Goal: Task Accomplishment & Management: Complete application form

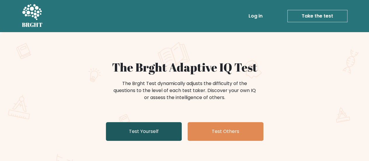
click at [152, 132] on link "Test Yourself" at bounding box center [144, 131] width 76 height 19
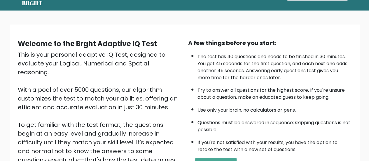
scroll to position [58, 0]
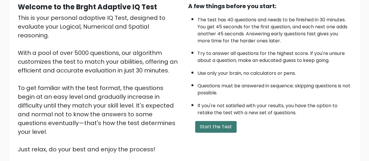
click at [210, 121] on button "Start the Test" at bounding box center [215, 127] width 41 height 12
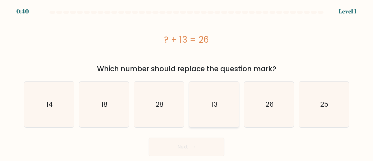
click at [202, 119] on icon "13" at bounding box center [214, 104] width 46 height 46
click at [187, 82] on input "d. 13" at bounding box center [186, 80] width 0 height 1
radio input "true"
click at [183, 148] on button "Next" at bounding box center [187, 146] width 76 height 19
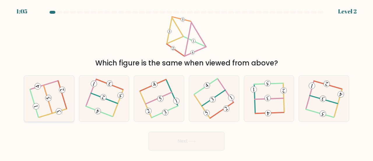
click at [39, 111] on icon at bounding box center [49, 98] width 36 height 36
click at [186, 82] on input "a." at bounding box center [186, 80] width 0 height 1
radio input "true"
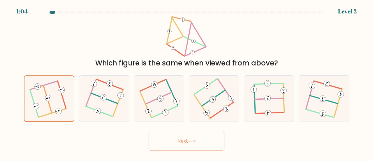
click at [191, 142] on button "Next" at bounding box center [187, 140] width 76 height 19
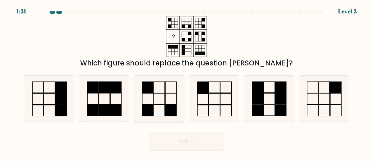
click at [153, 112] on rect at bounding box center [147, 110] width 11 height 11
click at [186, 82] on input "c." at bounding box center [186, 80] width 0 height 1
radio input "true"
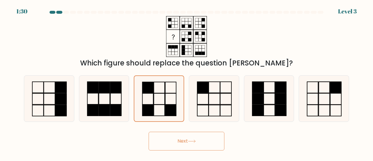
click at [214, 144] on button "Next" at bounding box center [187, 140] width 76 height 19
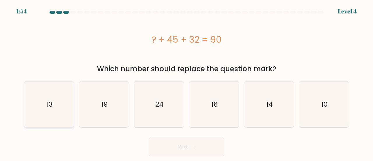
click at [35, 116] on icon "13" at bounding box center [49, 104] width 46 height 46
click at [186, 82] on input "a. 13" at bounding box center [186, 80] width 0 height 1
radio input "true"
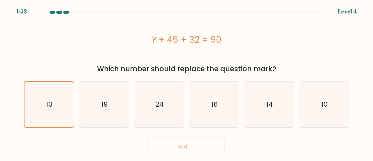
click at [181, 152] on button "Next" at bounding box center [187, 146] width 76 height 19
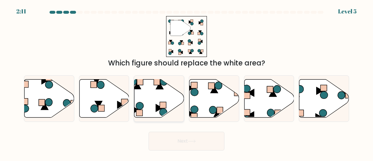
click at [143, 105] on icon at bounding box center [140, 105] width 8 height 7
click at [186, 82] on input "c." at bounding box center [186, 80] width 0 height 1
radio input "true"
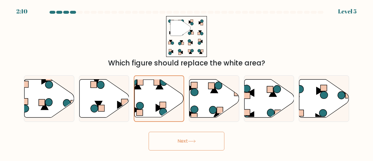
click at [179, 138] on button "Next" at bounding box center [187, 140] width 76 height 19
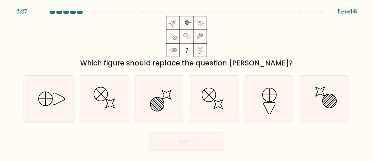
click at [54, 97] on icon at bounding box center [49, 98] width 46 height 46
click at [186, 82] on input "a." at bounding box center [186, 80] width 0 height 1
radio input "true"
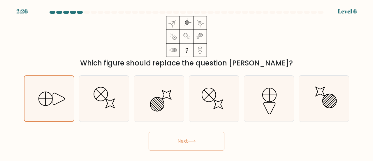
click at [170, 140] on button "Next" at bounding box center [187, 140] width 76 height 19
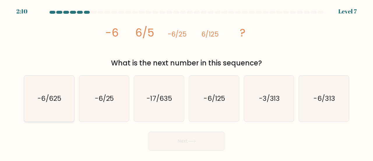
click at [53, 99] on text "-6/625" at bounding box center [50, 98] width 24 height 10
click at [186, 82] on input "a. -6/625" at bounding box center [186, 80] width 0 height 1
radio input "true"
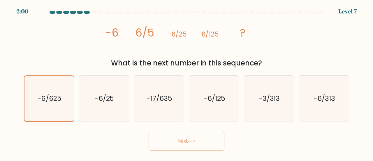
click at [168, 141] on button "Next" at bounding box center [187, 140] width 76 height 19
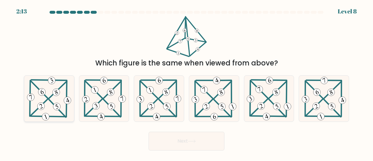
click at [57, 92] on icon at bounding box center [56, 92] width 3 height 4
click at [186, 82] on input "a." at bounding box center [186, 80] width 0 height 1
radio input "true"
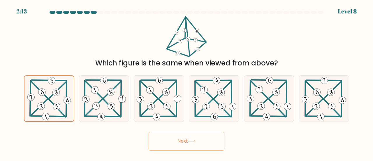
click at [198, 143] on button "Next" at bounding box center [187, 140] width 76 height 19
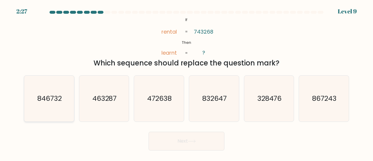
click at [55, 105] on icon "846732" at bounding box center [49, 98] width 46 height 46
click at [186, 82] on input "a. 846732" at bounding box center [186, 80] width 0 height 1
radio input "true"
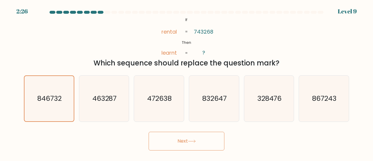
drag, startPoint x: 163, startPoint y: 139, endPoint x: 165, endPoint y: 136, distance: 3.2
click at [164, 138] on button "Next" at bounding box center [187, 140] width 76 height 19
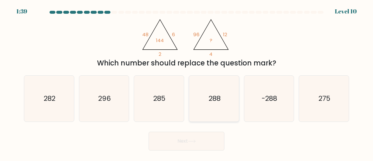
click at [207, 87] on icon "288" at bounding box center [214, 98] width 46 height 46
click at [187, 82] on input "d. 288" at bounding box center [186, 80] width 0 height 1
radio input "true"
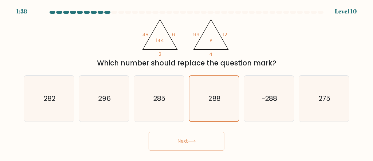
click at [195, 141] on icon at bounding box center [191, 141] width 7 height 3
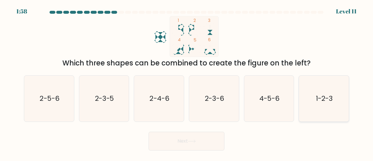
click at [321, 113] on icon "1-2-3" at bounding box center [324, 98] width 46 height 46
click at [187, 82] on input "f. 1-2-3" at bounding box center [186, 80] width 0 height 1
radio input "true"
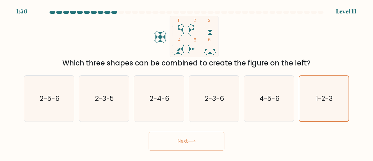
click at [174, 136] on button "Next" at bounding box center [187, 140] width 76 height 19
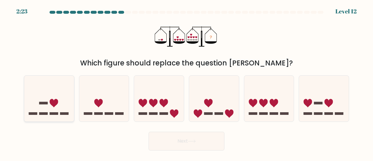
click at [46, 102] on rect at bounding box center [43, 103] width 8 height 2
click at [186, 82] on input "a." at bounding box center [186, 80] width 0 height 1
radio input "true"
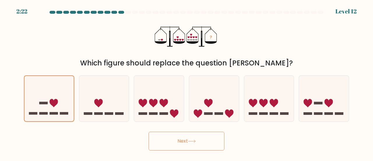
click at [185, 145] on button "Next" at bounding box center [187, 140] width 76 height 19
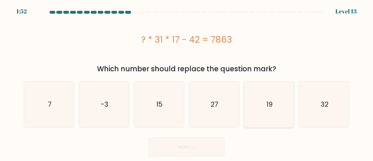
click at [264, 95] on icon "19" at bounding box center [269, 104] width 46 height 46
click at [187, 82] on input "e. 19" at bounding box center [186, 80] width 0 height 1
radio input "true"
click at [190, 145] on icon at bounding box center [192, 146] width 8 height 3
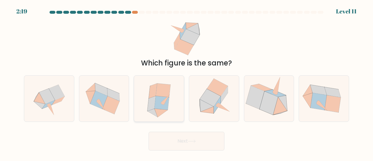
click at [170, 112] on icon at bounding box center [159, 98] width 41 height 46
click at [186, 82] on input "c." at bounding box center [186, 80] width 0 height 1
radio input "true"
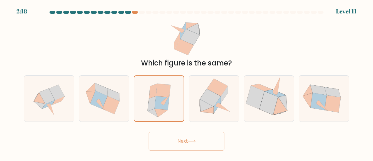
click at [174, 142] on button "Next" at bounding box center [187, 140] width 76 height 19
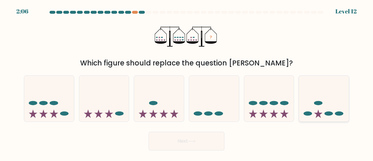
click at [312, 101] on icon at bounding box center [324, 98] width 50 height 41
click at [187, 82] on input "f." at bounding box center [186, 80] width 0 height 1
radio input "true"
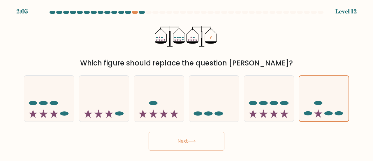
click at [178, 137] on button "Next" at bounding box center [187, 140] width 76 height 19
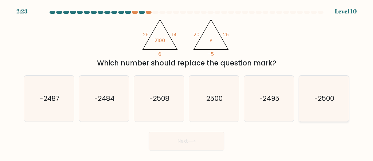
click at [321, 104] on icon "-2500" at bounding box center [324, 98] width 46 height 46
click at [187, 82] on input "f. -2500" at bounding box center [186, 80] width 0 height 1
radio input "true"
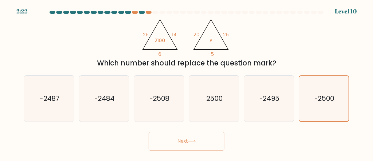
click at [186, 142] on button "Next" at bounding box center [187, 140] width 76 height 19
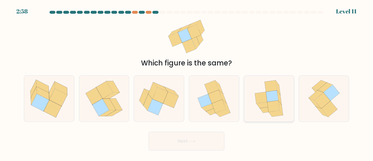
click at [273, 108] on icon at bounding box center [273, 106] width 12 height 11
click at [187, 82] on input "e." at bounding box center [186, 80] width 0 height 1
radio input "true"
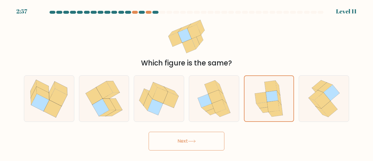
click at [180, 139] on button "Next" at bounding box center [187, 140] width 76 height 19
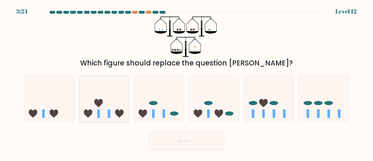
click at [121, 84] on icon at bounding box center [104, 98] width 50 height 41
click at [186, 82] on input "b." at bounding box center [186, 80] width 0 height 1
radio input "true"
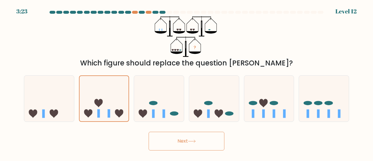
click at [187, 137] on button "Next" at bounding box center [187, 140] width 76 height 19
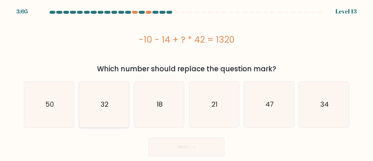
click at [95, 110] on icon "32" at bounding box center [104, 104] width 46 height 46
click at [186, 82] on input "b. 32" at bounding box center [186, 80] width 0 height 1
radio input "true"
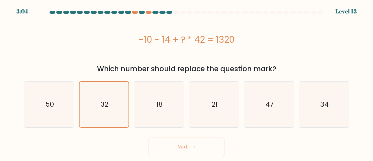
click at [174, 143] on button "Next" at bounding box center [187, 146] width 76 height 19
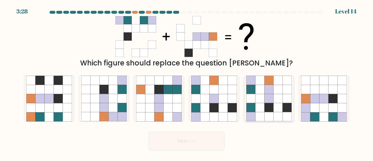
click at [263, 110] on icon at bounding box center [259, 107] width 9 height 9
click at [187, 82] on input "e." at bounding box center [186, 80] width 0 height 1
radio input "true"
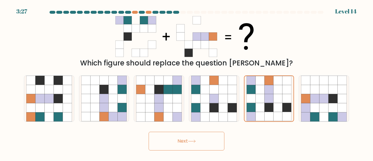
click at [188, 141] on button "Next" at bounding box center [187, 140] width 76 height 19
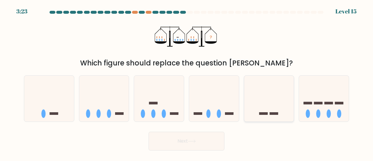
click at [277, 107] on icon at bounding box center [269, 98] width 50 height 41
click at [187, 82] on input "e." at bounding box center [186, 80] width 0 height 1
radio input "true"
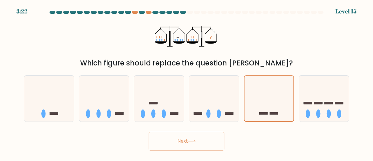
click at [198, 140] on button "Next" at bounding box center [187, 140] width 76 height 19
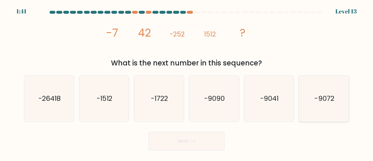
click at [322, 114] on icon "-9072" at bounding box center [324, 98] width 46 height 46
click at [187, 82] on input "f. -9072" at bounding box center [186, 80] width 0 height 1
radio input "true"
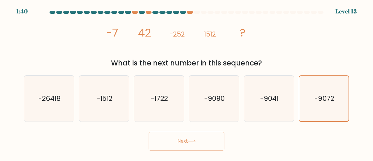
click at [187, 147] on button "Next" at bounding box center [187, 140] width 76 height 19
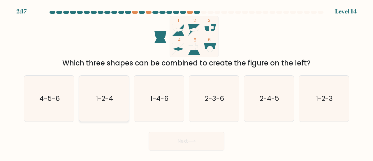
click at [101, 111] on icon "1-2-4" at bounding box center [104, 98] width 46 height 46
click at [186, 82] on input "b. 1-2-4" at bounding box center [186, 80] width 0 height 1
radio input "true"
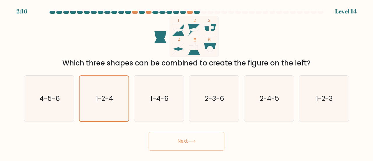
click at [175, 134] on button "Next" at bounding box center [187, 140] width 76 height 19
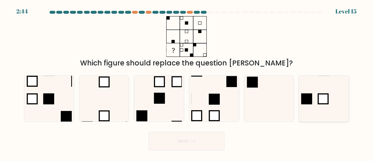
drag, startPoint x: 316, startPoint y: 103, endPoint x: 313, endPoint y: 104, distance: 3.3
click at [317, 103] on icon at bounding box center [324, 98] width 46 height 46
click at [187, 82] on input "f." at bounding box center [186, 80] width 0 height 1
radio input "true"
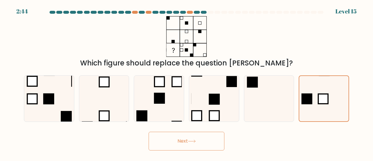
click at [189, 140] on button "Next" at bounding box center [187, 140] width 76 height 19
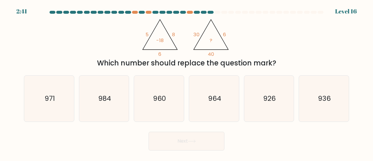
drag, startPoint x: 238, startPoint y: 38, endPoint x: 21, endPoint y: 35, distance: 217.4
click at [21, 35] on div "@import url('https://fonts.googleapis.com/css?family=Abril+Fatface:400,100,100i…" at bounding box center [186, 42] width 332 height 52
drag, startPoint x: 267, startPoint y: 65, endPoint x: 38, endPoint y: 49, distance: 229.3
click at [39, 49] on div "@import url('https://fonts.googleapis.com/css?family=Abril+Fatface:400,100,100i…" at bounding box center [186, 42] width 332 height 52
click at [158, 92] on icon "960" at bounding box center [159, 98] width 46 height 46
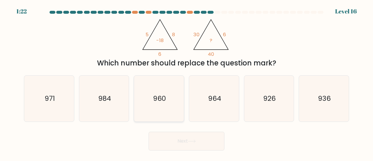
click at [186, 82] on input "c. 960" at bounding box center [186, 80] width 0 height 1
radio input "true"
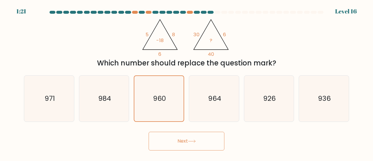
click at [165, 137] on button "Next" at bounding box center [187, 140] width 76 height 19
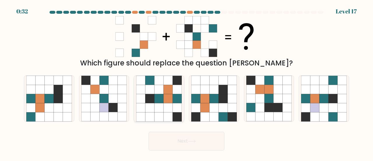
drag, startPoint x: 172, startPoint y: 98, endPoint x: 167, endPoint y: 97, distance: 5.1
click at [167, 98] on icon at bounding box center [167, 98] width 9 height 9
click at [186, 82] on input "c." at bounding box center [186, 80] width 0 height 1
radio input "true"
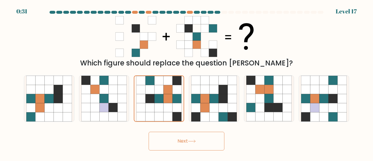
click at [184, 143] on button "Next" at bounding box center [187, 140] width 76 height 19
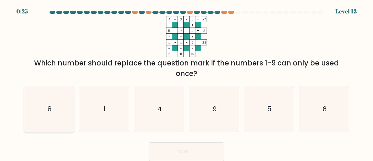
click at [70, 114] on icon "8" at bounding box center [49, 109] width 46 height 46
click at [186, 82] on input "a. 8" at bounding box center [186, 80] width 0 height 1
radio input "true"
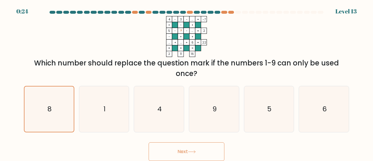
click at [172, 150] on button "Next" at bounding box center [187, 151] width 76 height 19
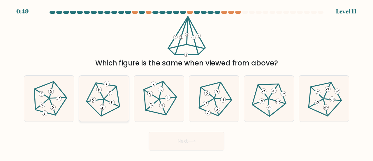
click at [107, 109] on icon at bounding box center [104, 98] width 36 height 36
click at [186, 82] on input "b." at bounding box center [186, 80] width 0 height 1
radio input "true"
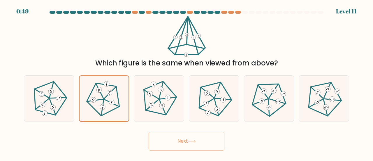
click at [157, 140] on button "Next" at bounding box center [187, 140] width 76 height 19
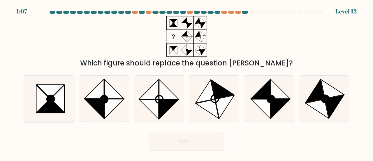
click at [58, 104] on icon at bounding box center [58, 98] width 14 height 27
click at [186, 82] on input "a." at bounding box center [186, 80] width 0 height 1
radio input "true"
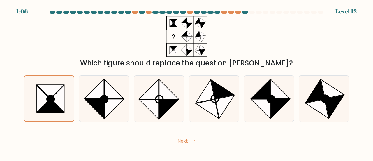
click at [177, 147] on button "Next" at bounding box center [187, 140] width 76 height 19
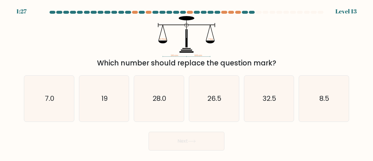
drag, startPoint x: 32, startPoint y: 135, endPoint x: 59, endPoint y: 150, distance: 30.5
click at [59, 150] on body "1:27 Level 13" at bounding box center [186, 80] width 373 height 161
click at [105, 103] on icon "19" at bounding box center [104, 98] width 46 height 46
click at [186, 82] on input "b. 19" at bounding box center [186, 80] width 0 height 1
radio input "true"
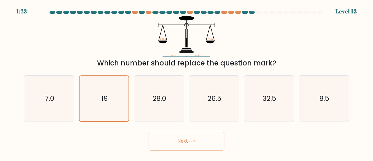
click at [180, 141] on button "Next" at bounding box center [187, 140] width 76 height 19
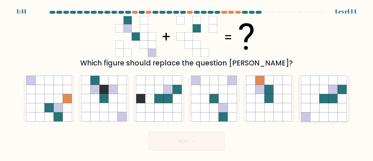
click at [342, 98] on icon at bounding box center [341, 98] width 9 height 9
click at [187, 82] on input "f." at bounding box center [186, 80] width 0 height 1
radio input "true"
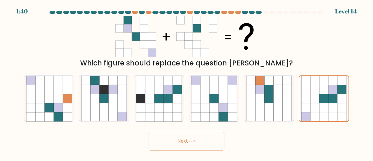
click at [168, 140] on button "Next" at bounding box center [187, 140] width 76 height 19
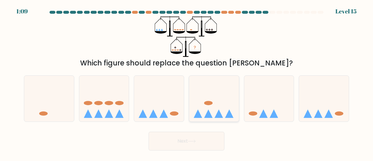
drag, startPoint x: 193, startPoint y: 111, endPoint x: 205, endPoint y: 111, distance: 11.7
click at [205, 111] on icon at bounding box center [214, 98] width 50 height 41
click at [187, 82] on input "d." at bounding box center [186, 80] width 0 height 1
radio input "true"
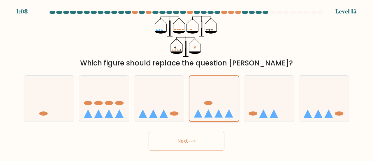
click at [205, 112] on icon at bounding box center [213, 98] width 49 height 41
click at [187, 82] on input "d." at bounding box center [186, 80] width 0 height 1
click at [199, 142] on button "Next" at bounding box center [187, 140] width 76 height 19
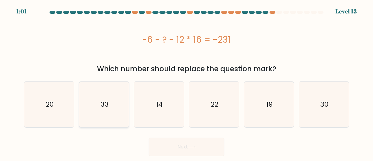
click at [97, 116] on icon "33" at bounding box center [104, 104] width 46 height 46
click at [186, 82] on input "b. 33" at bounding box center [186, 80] width 0 height 1
radio input "true"
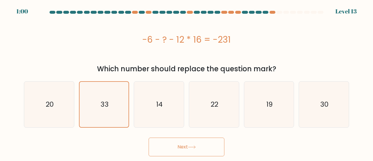
click at [168, 144] on button "Next" at bounding box center [187, 146] width 76 height 19
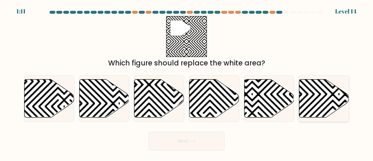
click at [333, 99] on icon at bounding box center [324, 98] width 50 height 38
click at [187, 82] on input "f." at bounding box center [186, 80] width 0 height 1
radio input "true"
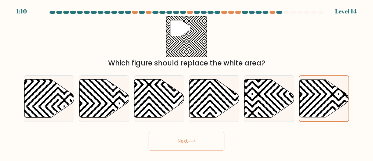
click at [184, 141] on button "Next" at bounding box center [187, 140] width 76 height 19
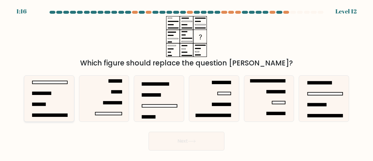
click at [59, 100] on icon at bounding box center [49, 98] width 46 height 46
click at [186, 82] on input "a." at bounding box center [186, 80] width 0 height 1
radio input "true"
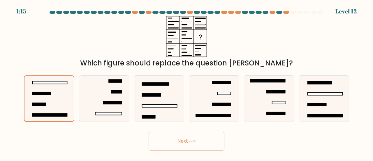
click at [192, 132] on button "Next" at bounding box center [187, 140] width 76 height 19
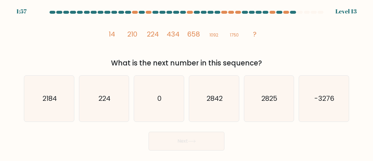
click at [57, 137] on div "Next" at bounding box center [186, 139] width 332 height 22
click at [225, 103] on icon "2842" at bounding box center [214, 98] width 46 height 46
click at [187, 82] on input "d. 2842" at bounding box center [186, 80] width 0 height 1
radio input "true"
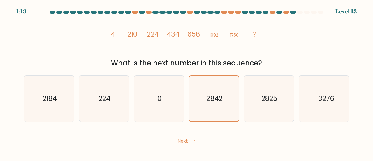
click at [212, 142] on button "Next" at bounding box center [187, 140] width 76 height 19
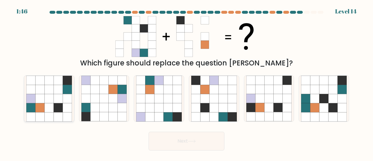
click at [70, 110] on icon at bounding box center [67, 107] width 9 height 9
click at [186, 82] on input "a." at bounding box center [186, 80] width 0 height 1
radio input "true"
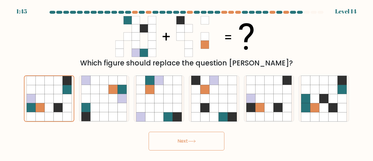
click at [171, 145] on button "Next" at bounding box center [187, 140] width 76 height 19
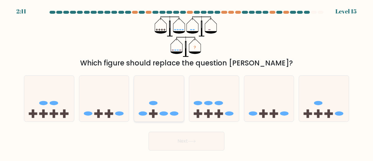
click at [157, 102] on ellipse at bounding box center [153, 103] width 8 height 4
click at [186, 82] on input "c." at bounding box center [186, 80] width 0 height 1
radio input "true"
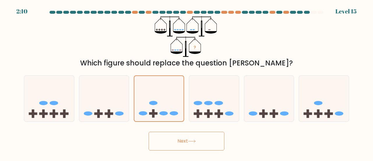
click at [179, 146] on button "Next" at bounding box center [187, 140] width 76 height 19
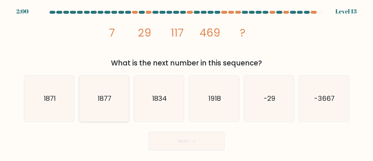
click at [114, 110] on icon "1877" at bounding box center [104, 98] width 46 height 46
click at [186, 82] on input "b. 1877" at bounding box center [186, 80] width 0 height 1
radio input "true"
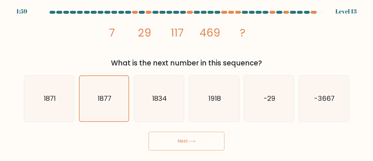
click at [183, 140] on button "Next" at bounding box center [187, 140] width 76 height 19
